Goal: Contribute content

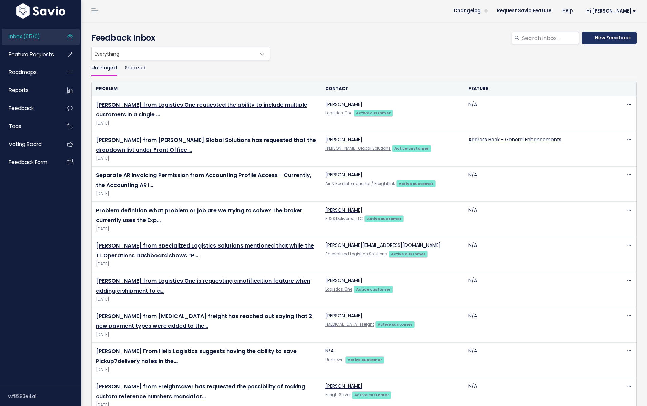
click at [591, 39] on icon at bounding box center [590, 37] width 4 height 5
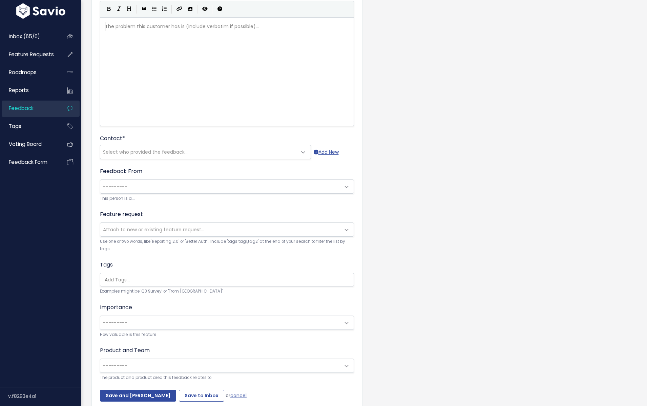
scroll to position [83, 0]
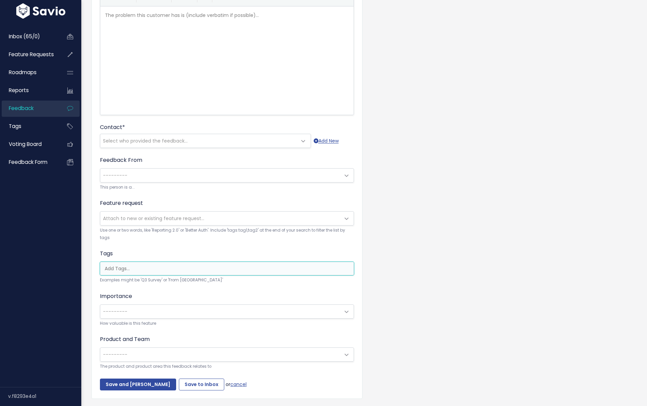
click at [117, 269] on input "search" at bounding box center [228, 268] width 253 height 7
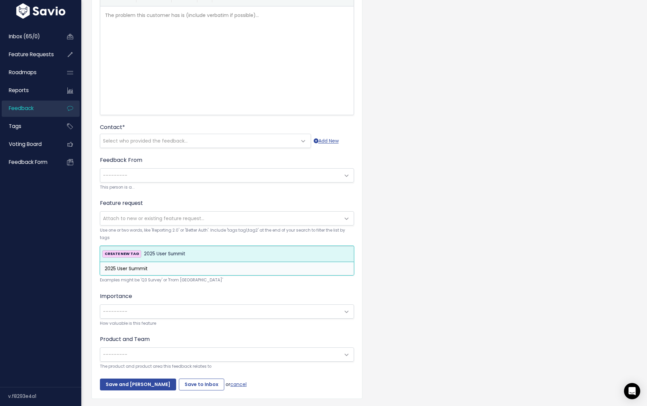
type input "2025 User Summit"
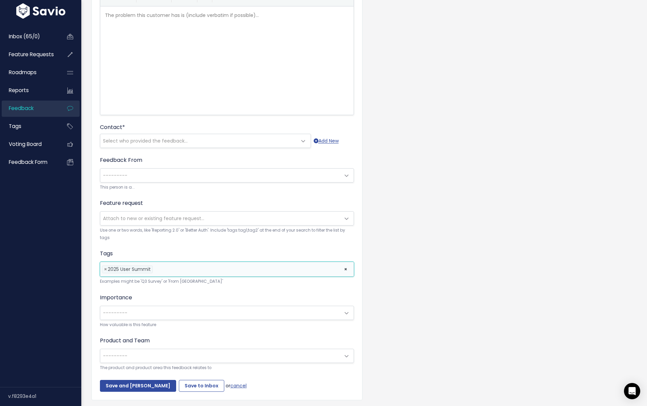
click at [166, 293] on form "Customer Problem * | | | | The problem this customer has is (include verbatim i…" at bounding box center [227, 184] width 254 height 415
